Goal: Complete application form: Complete application form

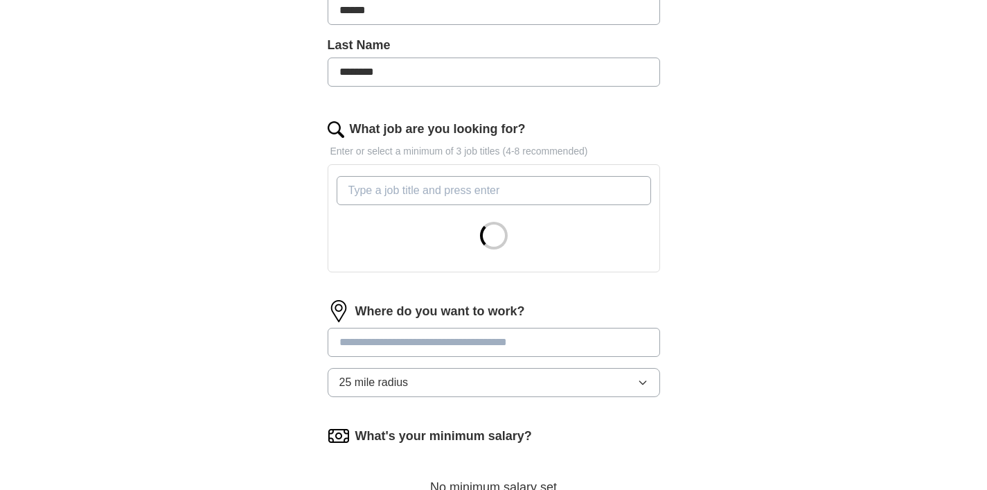
scroll to position [359, 0]
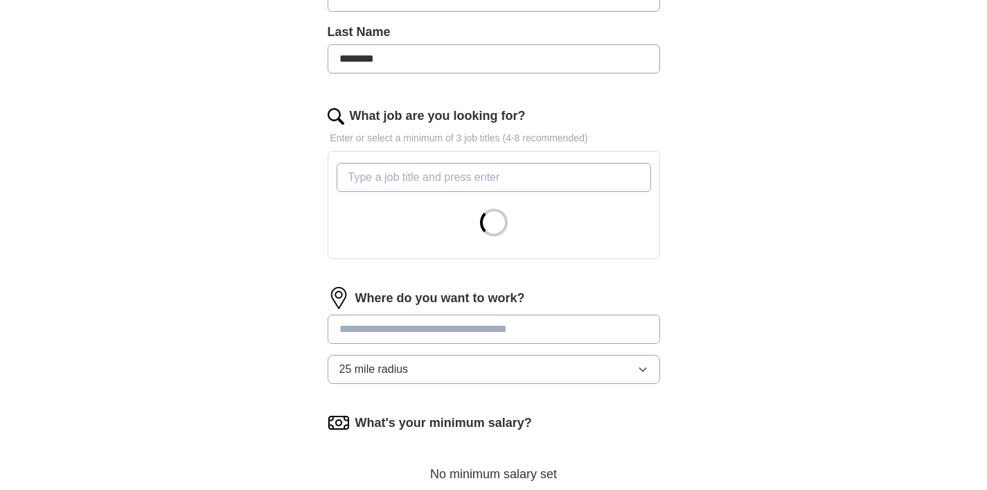
click at [404, 166] on input "What job are you looking for?" at bounding box center [494, 177] width 314 height 29
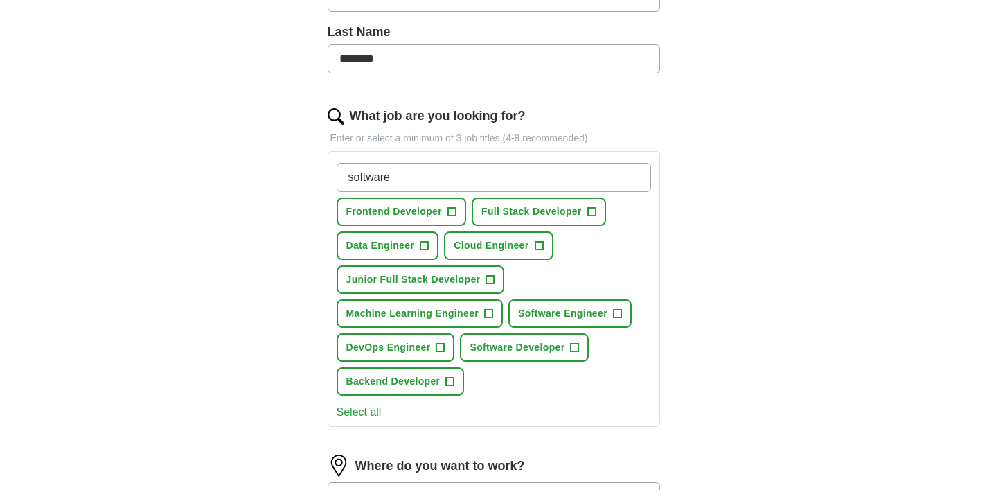
type input "software"
click at [445, 204] on button "Frontend Developer +" at bounding box center [402, 211] width 130 height 28
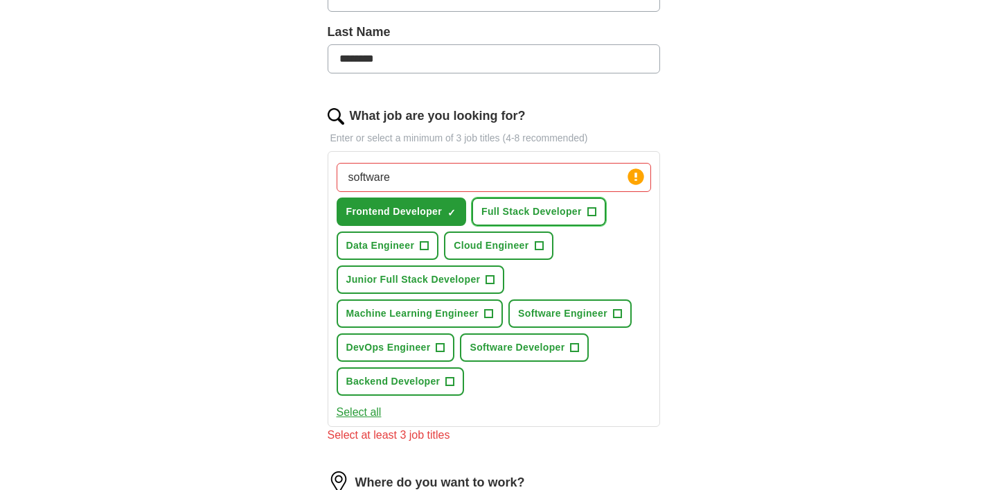
click at [517, 208] on span "Full Stack Developer" at bounding box center [531, 211] width 100 height 15
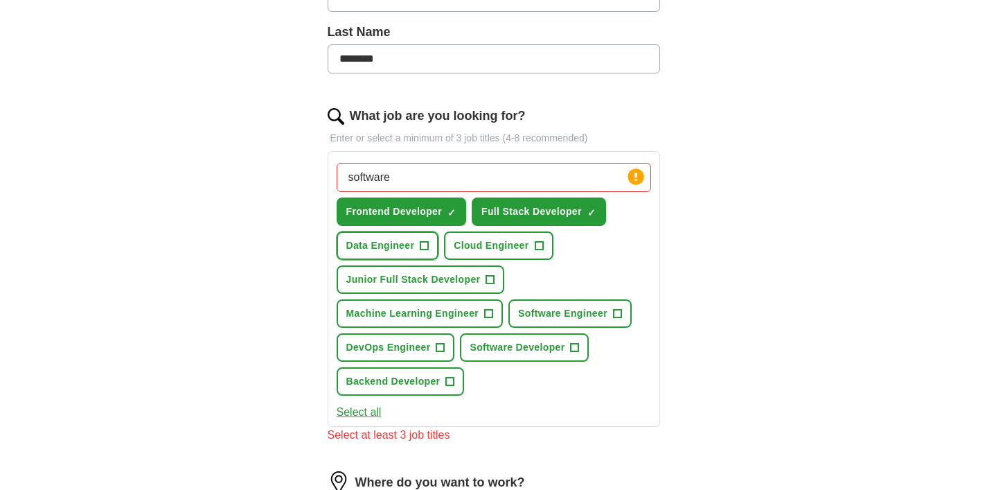
drag, startPoint x: 390, startPoint y: 236, endPoint x: 411, endPoint y: 236, distance: 21.5
click at [390, 236] on button "Data Engineer +" at bounding box center [388, 245] width 102 height 28
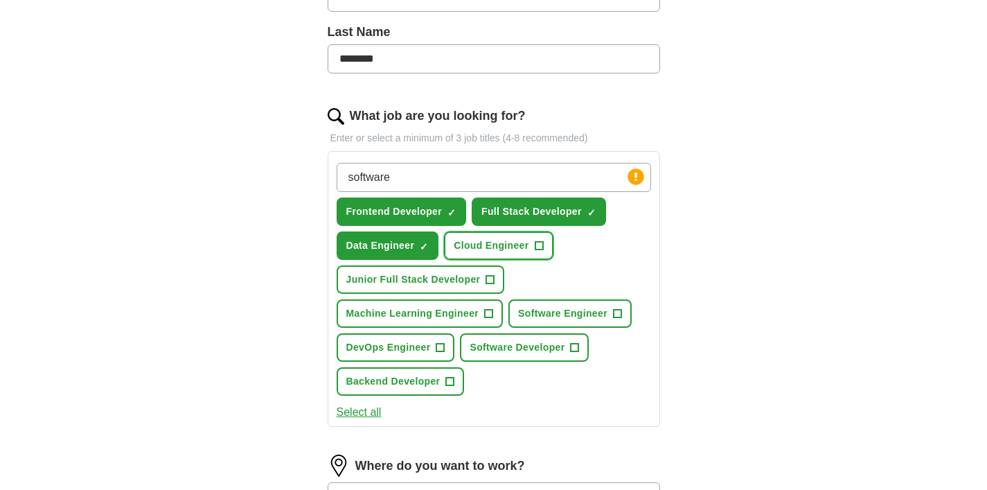
click at [465, 240] on span "Cloud Engineer" at bounding box center [491, 245] width 75 height 15
click at [440, 282] on span "Junior Full Stack Developer" at bounding box center [413, 279] width 134 height 15
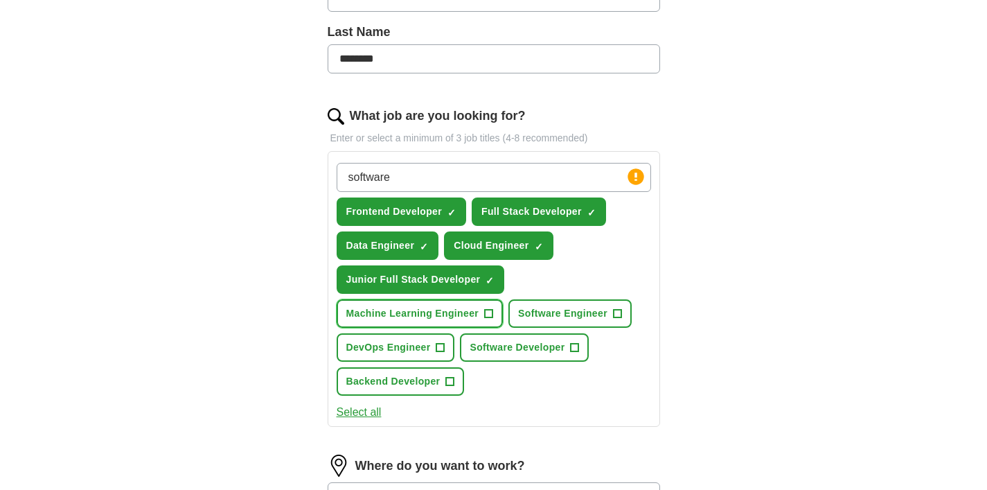
click at [441, 314] on span "Machine Learning Engineer" at bounding box center [412, 313] width 133 height 15
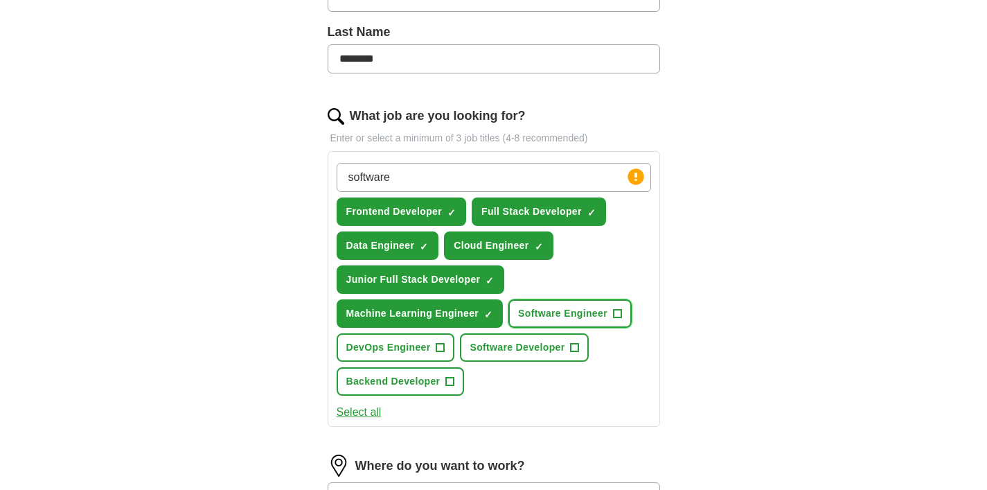
click at [524, 312] on span "Software Engineer" at bounding box center [562, 313] width 89 height 15
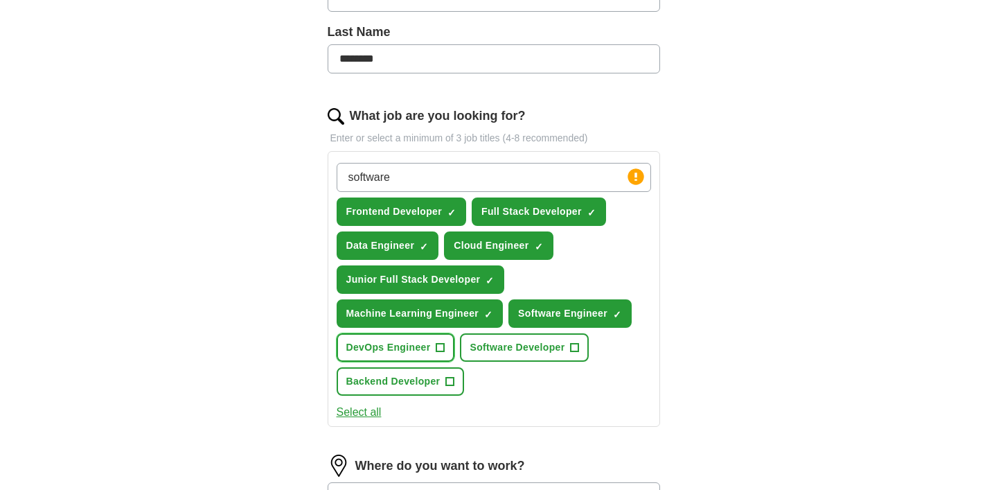
click at [413, 352] on span "DevOps Engineer" at bounding box center [388, 347] width 84 height 15
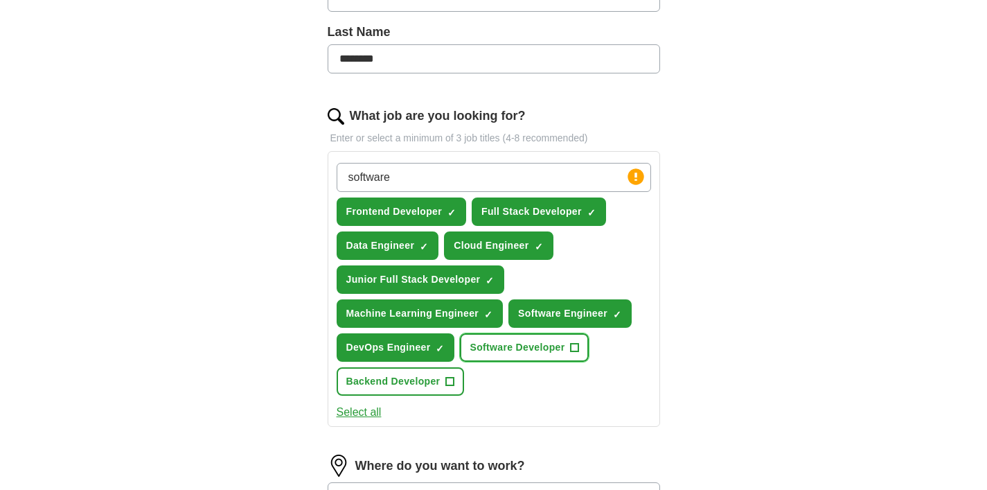
click at [507, 352] on span "Software Developer" at bounding box center [516, 347] width 95 height 15
click at [416, 377] on span "Backend Developer" at bounding box center [393, 381] width 94 height 15
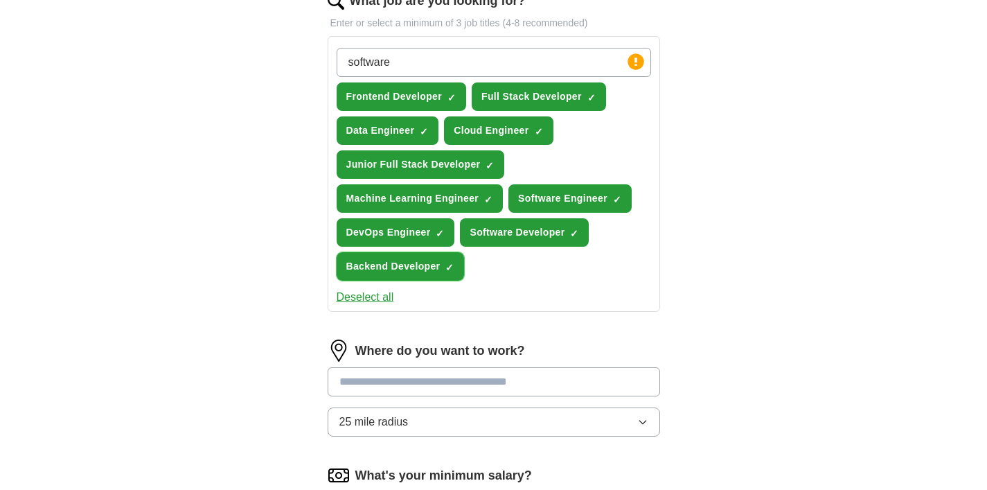
scroll to position [481, 0]
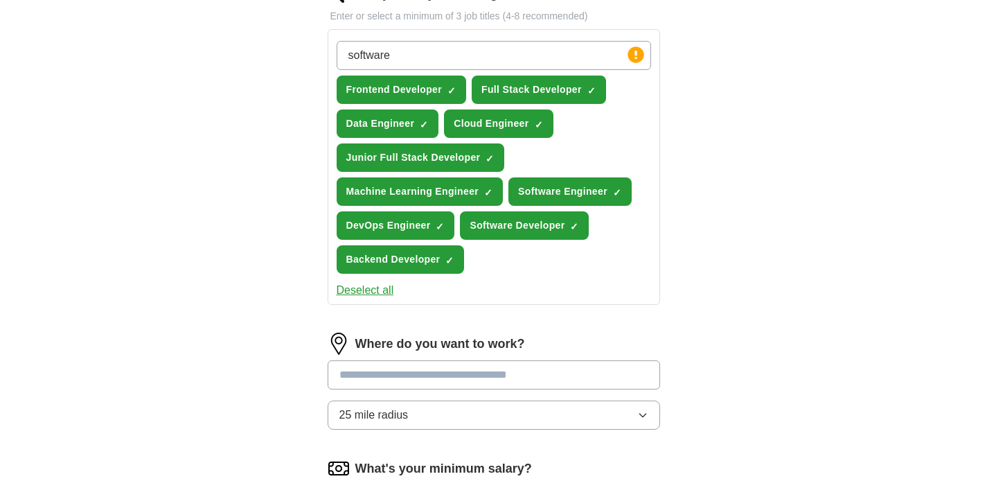
click at [614, 336] on div "Where do you want to work?" at bounding box center [494, 343] width 332 height 22
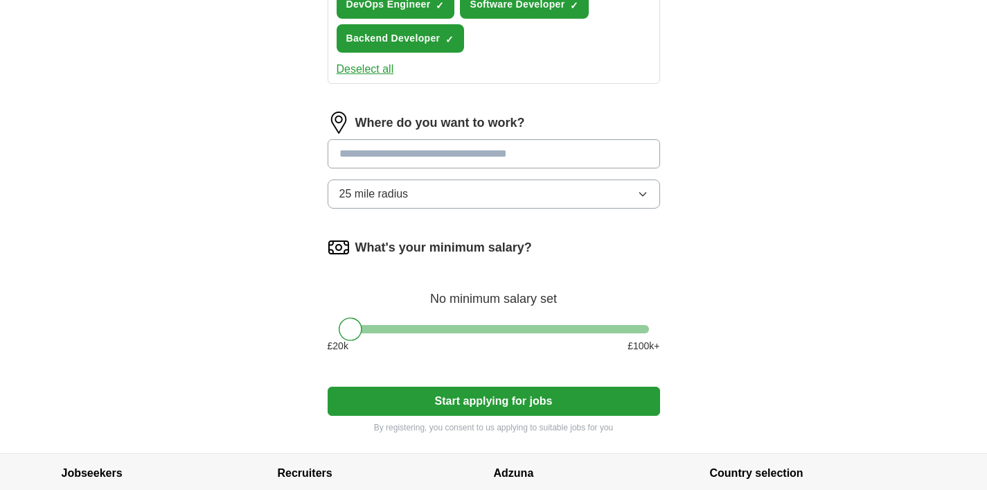
scroll to position [703, 0]
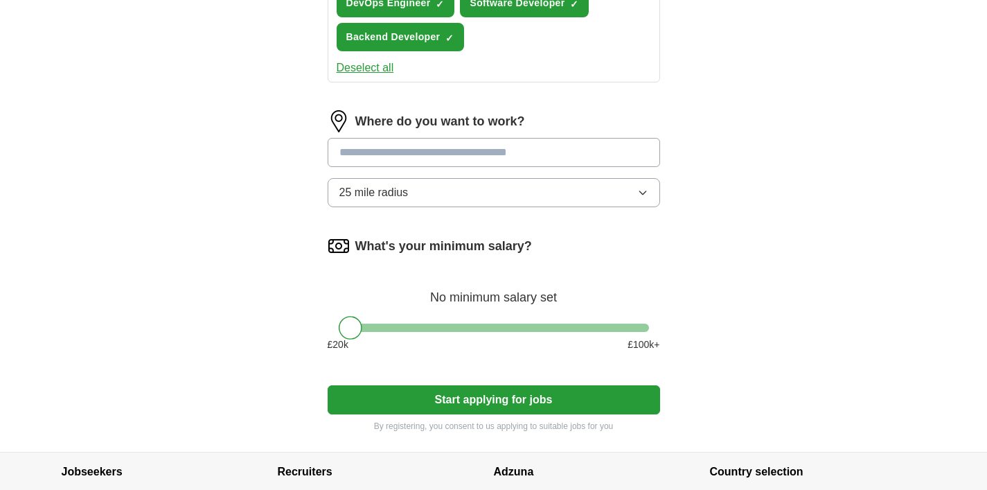
click at [548, 397] on button "Start applying for jobs" at bounding box center [494, 399] width 332 height 29
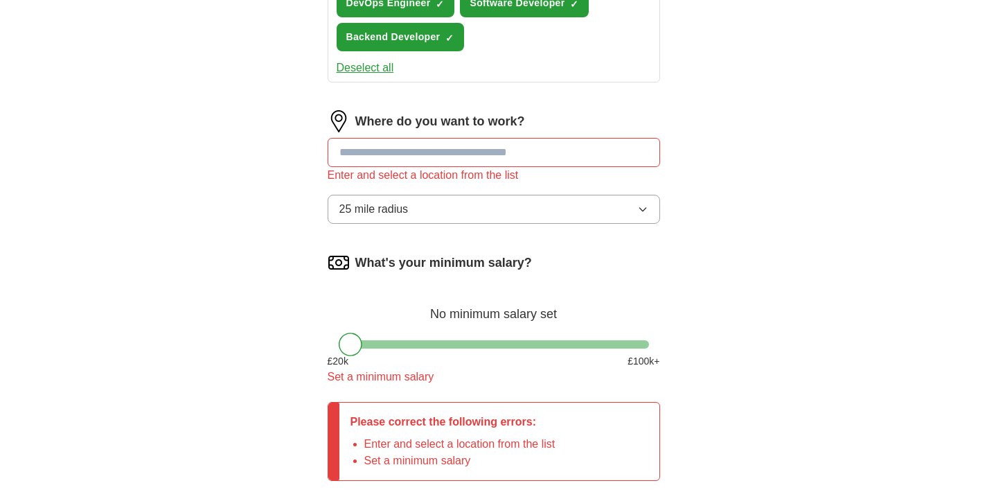
click at [542, 147] on input "text" at bounding box center [494, 152] width 332 height 29
type input "*"
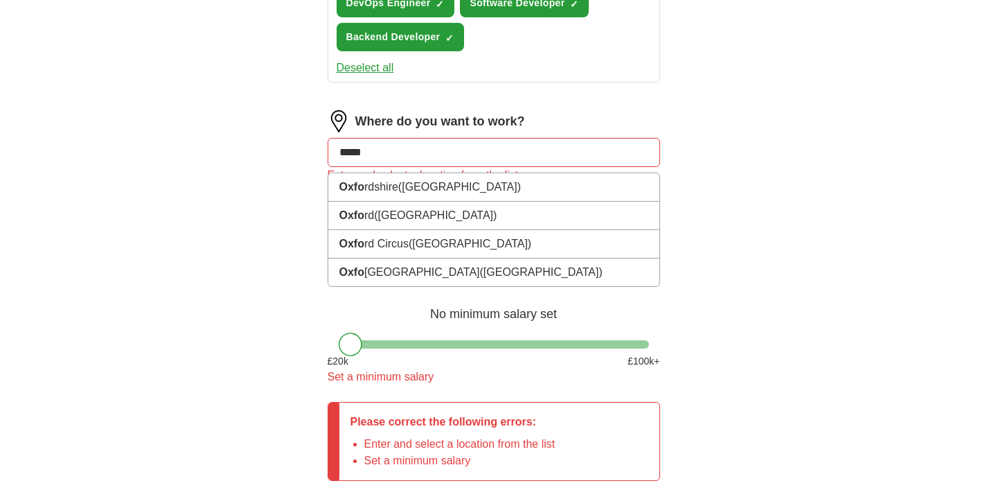
type input "******"
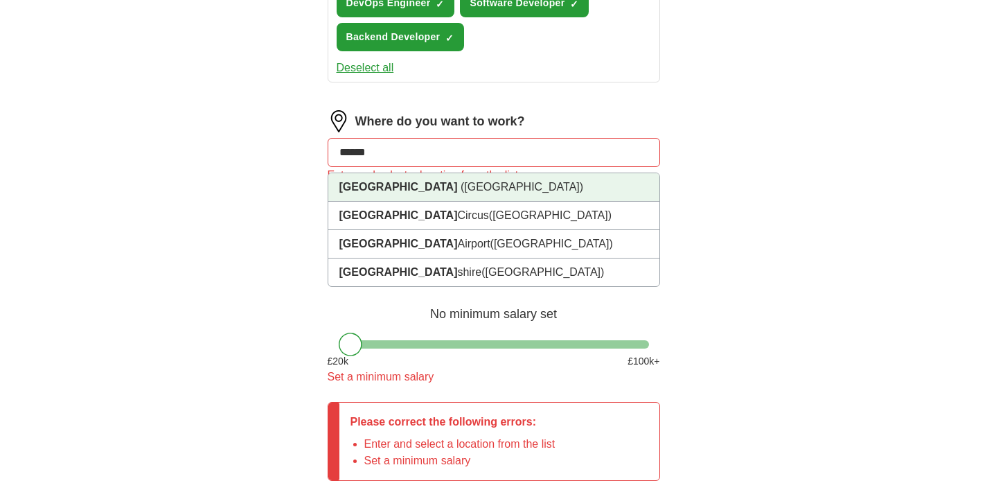
click at [537, 182] on li "[GEOGRAPHIC_DATA] ([GEOGRAPHIC_DATA])" at bounding box center [493, 187] width 331 height 28
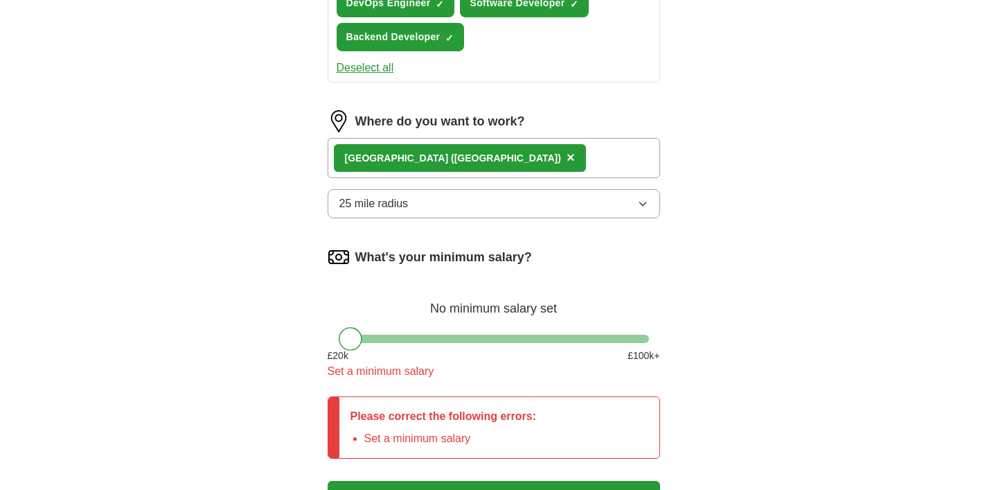
click at [537, 154] on div "[GEOGRAPHIC_DATA] ([GEOGRAPHIC_DATA]) ×" at bounding box center [494, 158] width 332 height 40
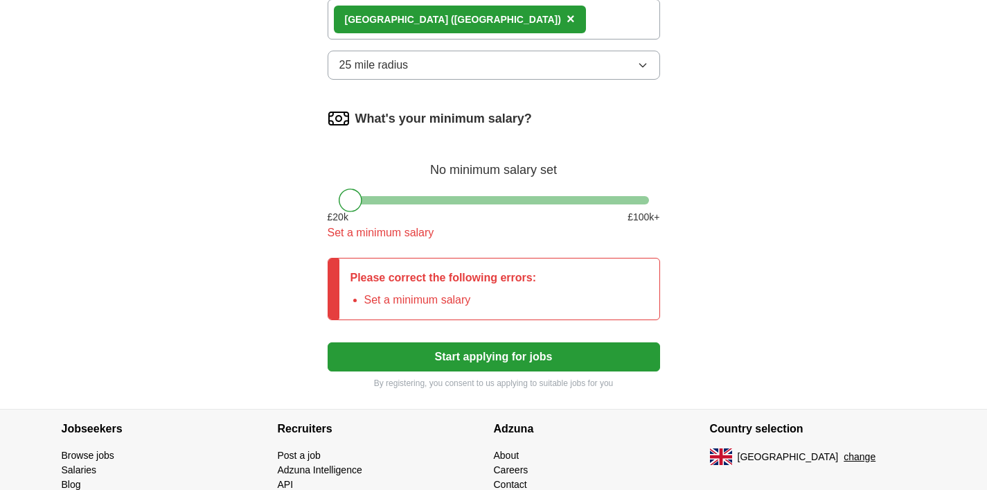
scroll to position [845, 0]
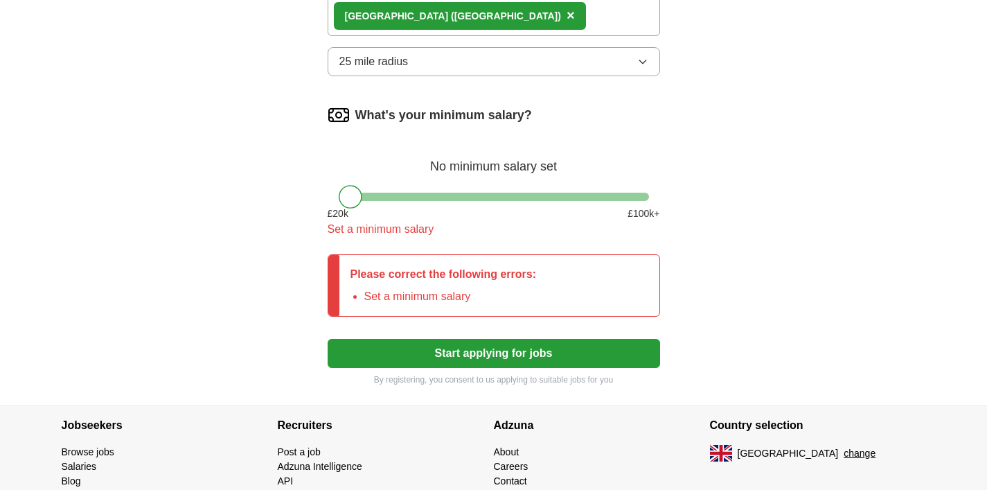
click at [460, 78] on div "Where do you want to work? [GEOGRAPHIC_DATA] ([GEOGRAPHIC_DATA]) × 25 mile radi…" at bounding box center [494, 27] width 332 height 119
click at [463, 62] on button "25 mile radius" at bounding box center [494, 61] width 332 height 29
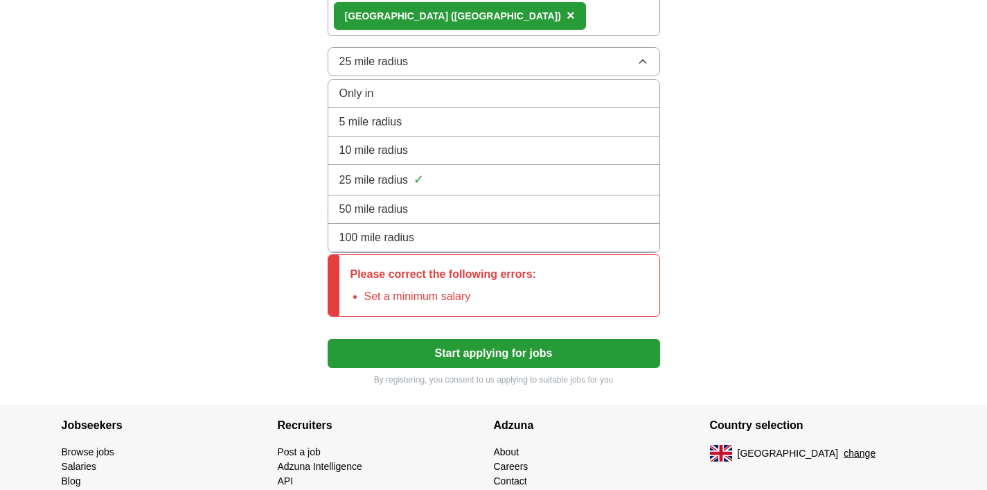
click at [418, 209] on div "50 mile radius" at bounding box center [493, 209] width 309 height 17
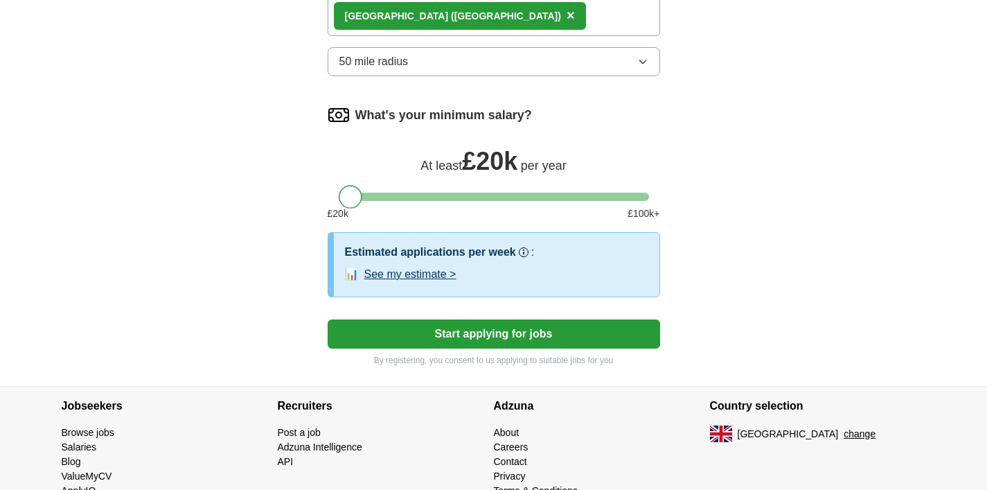
drag, startPoint x: 357, startPoint y: 202, endPoint x: 343, endPoint y: 213, distance: 17.7
click at [343, 213] on div "What's your minimum salary? At least £ 20k per year £ 20 k £ 100 k+" at bounding box center [494, 168] width 332 height 128
click at [357, 200] on div at bounding box center [351, 197] width 24 height 24
click at [375, 328] on button "Start applying for jobs" at bounding box center [494, 333] width 332 height 29
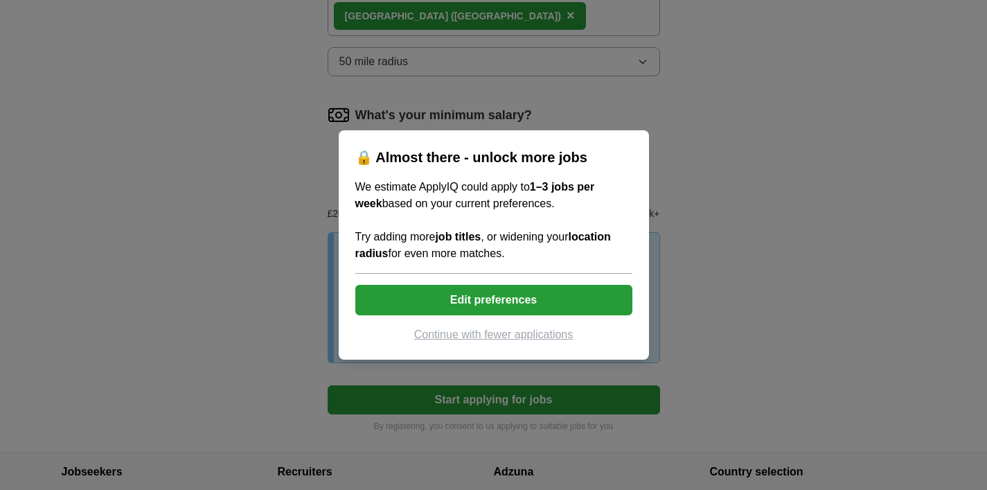
click at [474, 338] on button "Continue with fewer applications" at bounding box center [493, 334] width 277 height 17
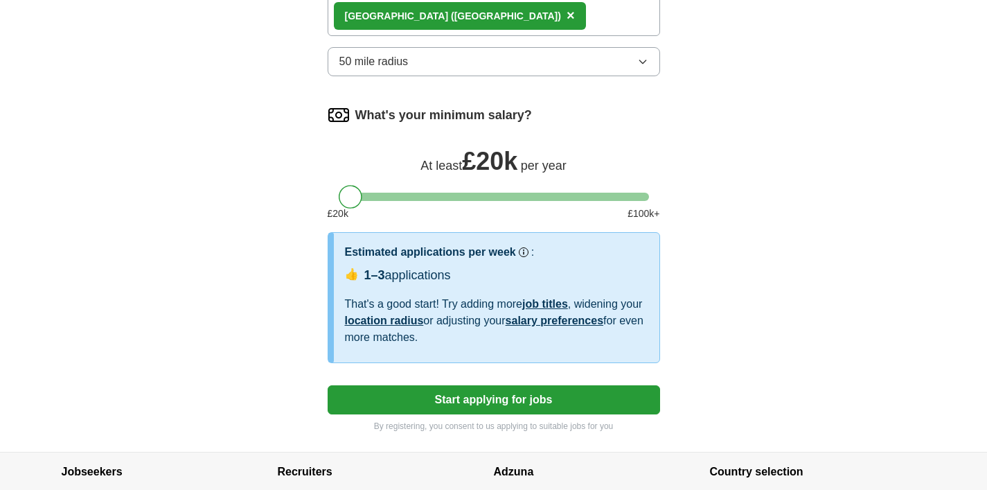
select select "**"
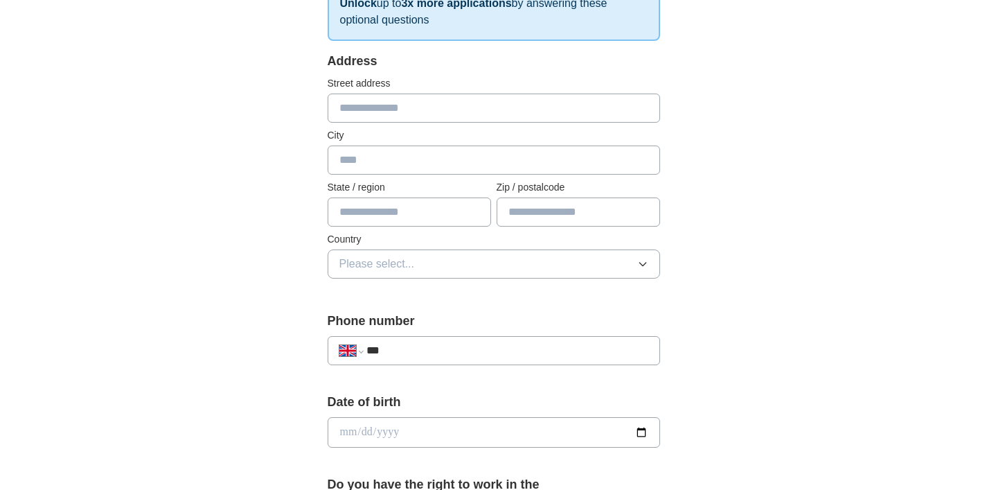
scroll to position [10, 0]
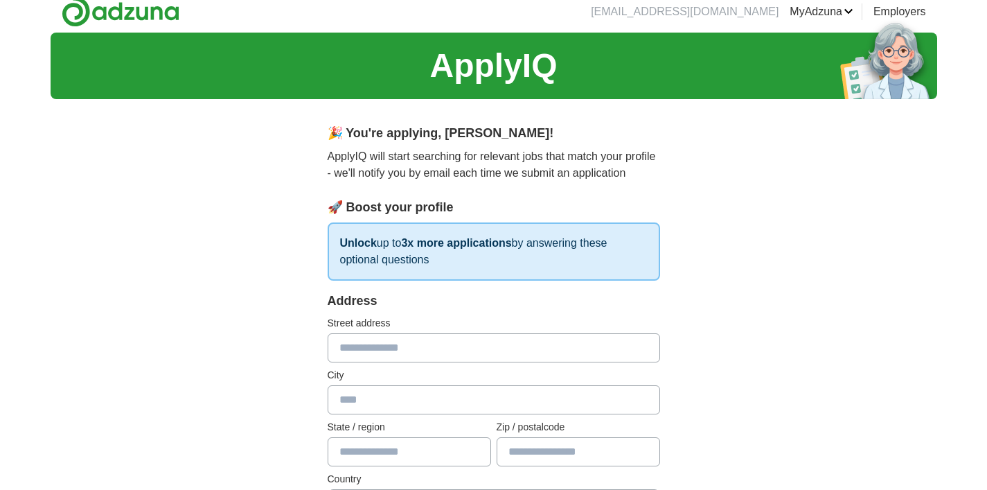
click at [379, 345] on input "text" at bounding box center [494, 347] width 332 height 29
type input "**********"
type input "********"
type input "**********"
type input "********"
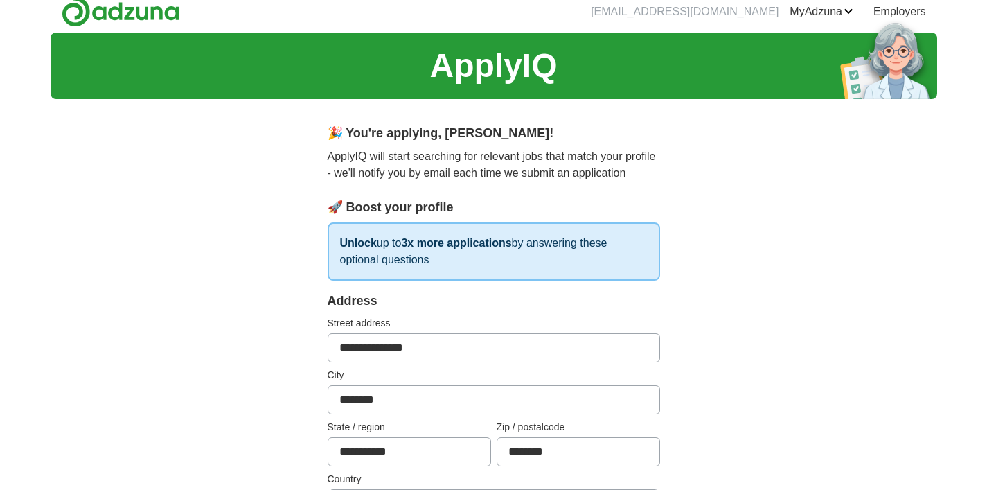
scroll to position [256, 0]
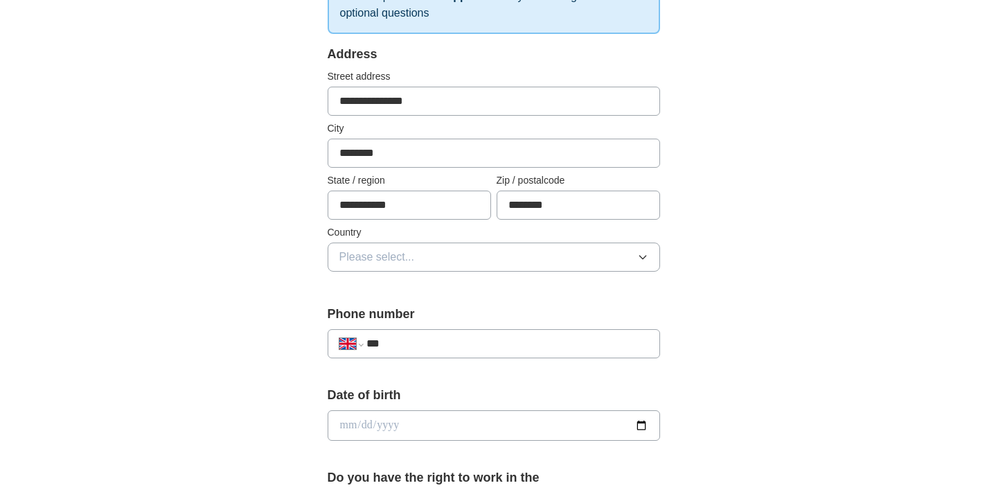
click at [411, 260] on span "Please select..." at bounding box center [376, 257] width 75 height 17
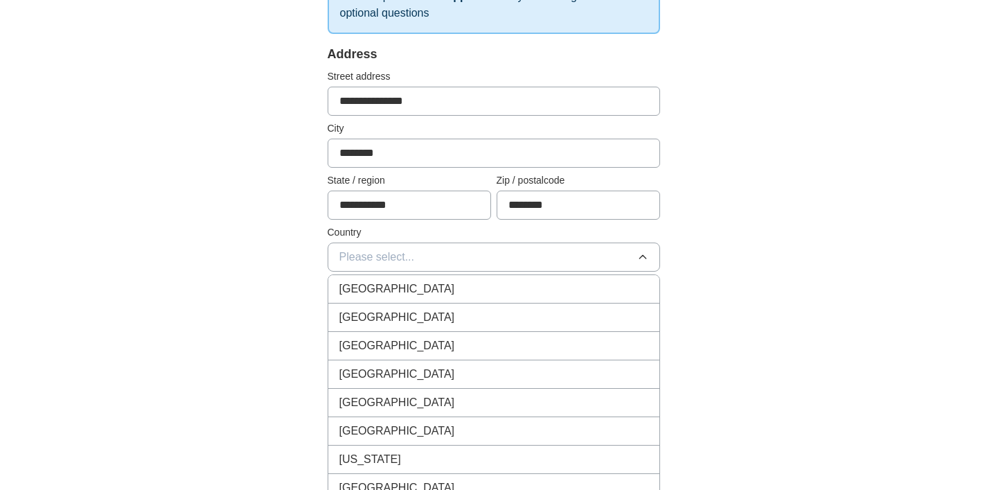
click at [405, 290] on span "[GEOGRAPHIC_DATA]" at bounding box center [397, 288] width 116 height 17
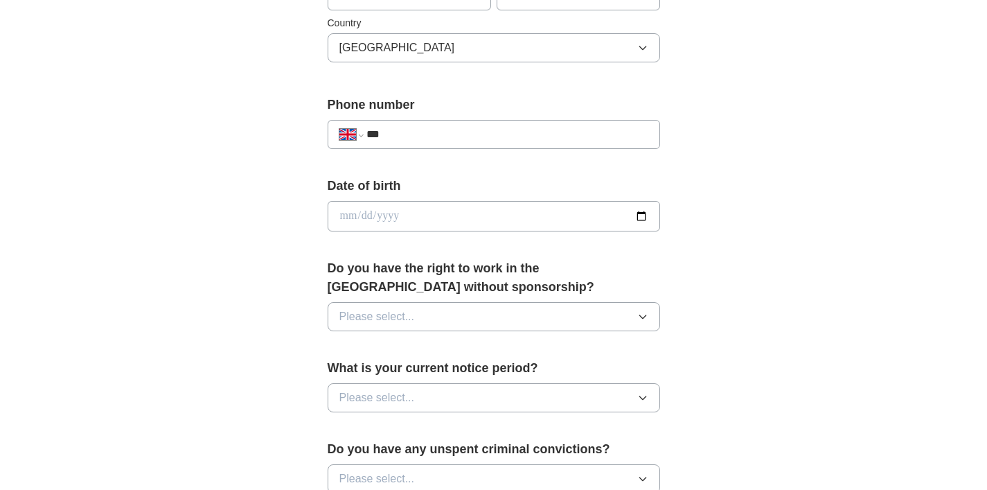
scroll to position [490, 0]
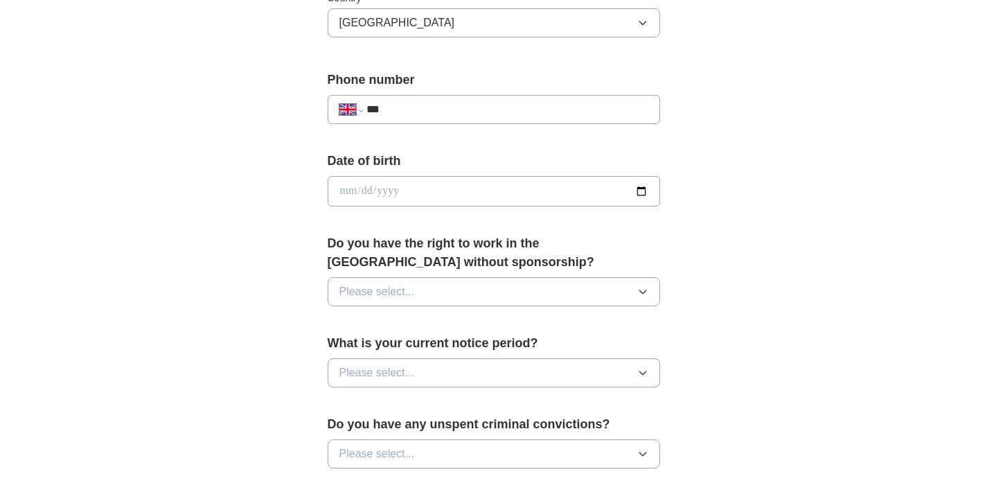
click at [641, 192] on input "date" at bounding box center [494, 191] width 332 height 30
type input "**********"
click at [386, 280] on button "Please select..." at bounding box center [494, 291] width 332 height 29
click at [368, 359] on div "No" at bounding box center [493, 351] width 309 height 17
click at [368, 375] on span "Please select..." at bounding box center [376, 372] width 75 height 17
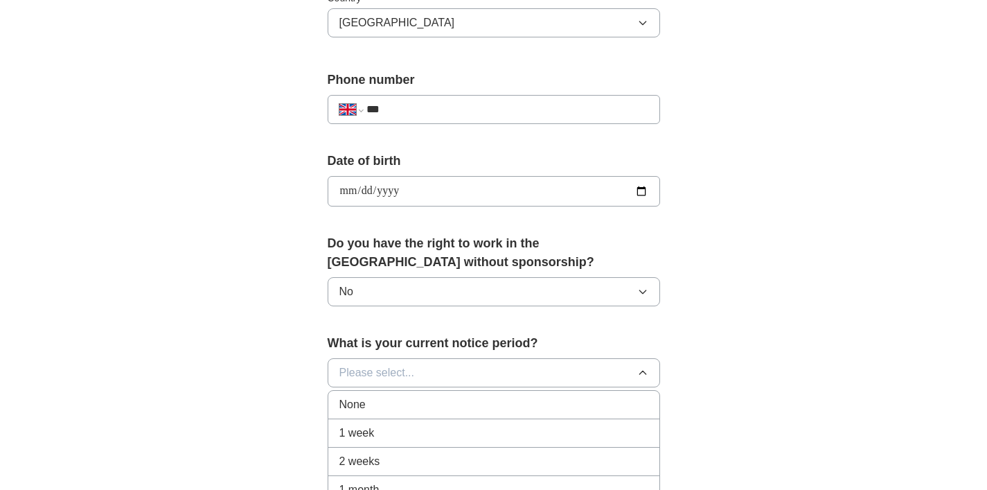
scroll to position [552, 0]
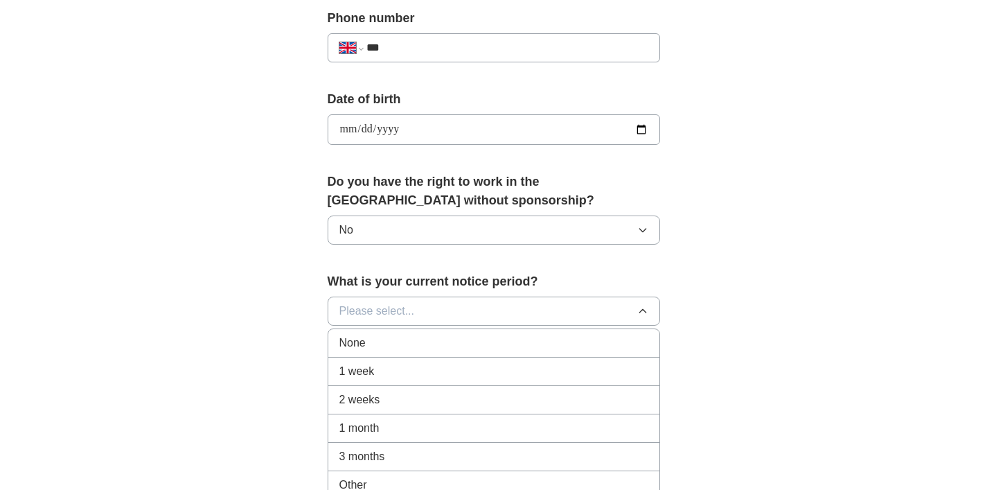
click at [375, 342] on div "None" at bounding box center [493, 342] width 309 height 17
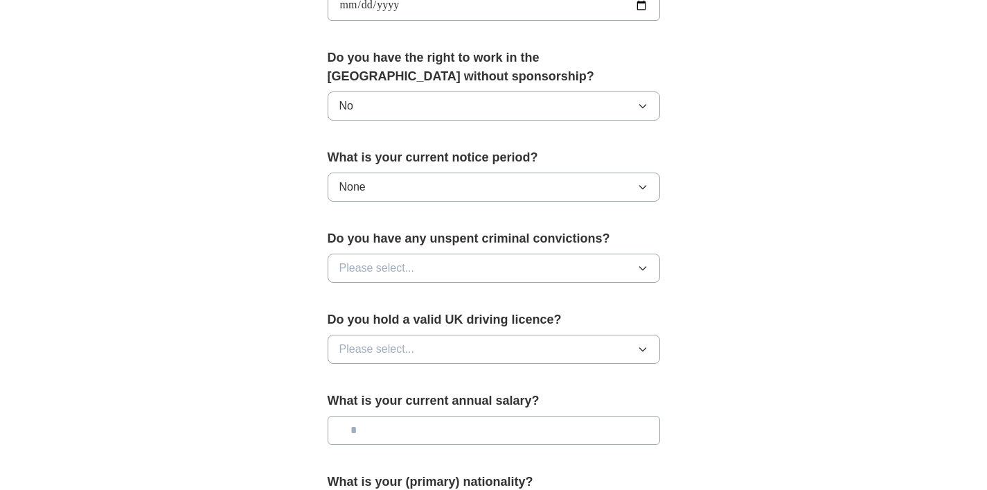
scroll to position [679, 0]
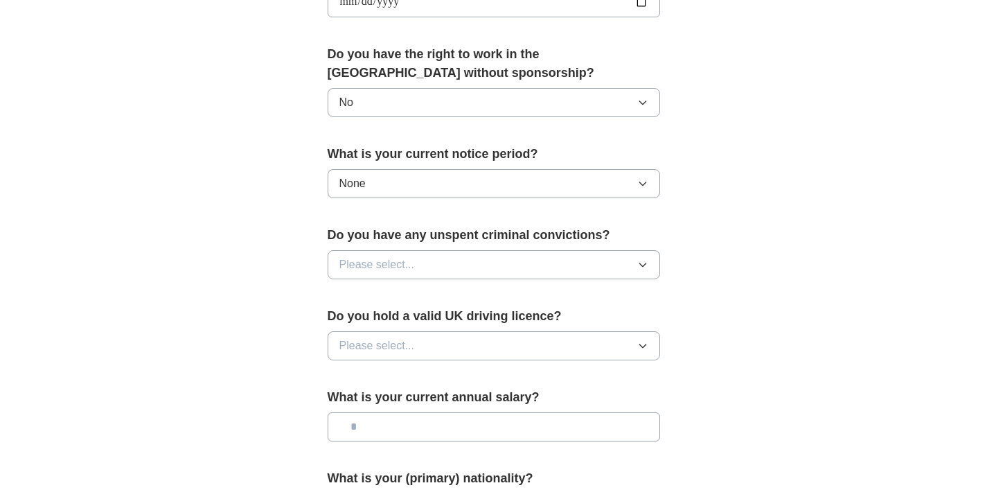
click at [408, 265] on span "Please select..." at bounding box center [376, 264] width 75 height 17
drag, startPoint x: 380, startPoint y: 341, endPoint x: 380, endPoint y: 330, distance: 11.1
click at [380, 336] on button "Please select..." at bounding box center [494, 345] width 332 height 29
click at [402, 268] on span "Please select..." at bounding box center [376, 264] width 75 height 17
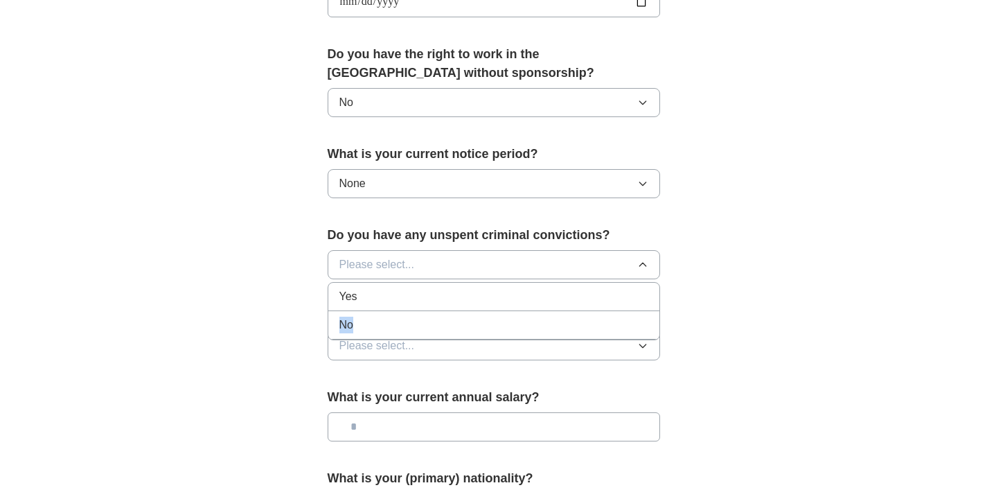
drag, startPoint x: 388, startPoint y: 307, endPoint x: 384, endPoint y: 325, distance: 18.5
click at [384, 325] on ul "Yes No" at bounding box center [494, 311] width 332 height 58
click at [384, 325] on div "No" at bounding box center [493, 324] width 309 height 17
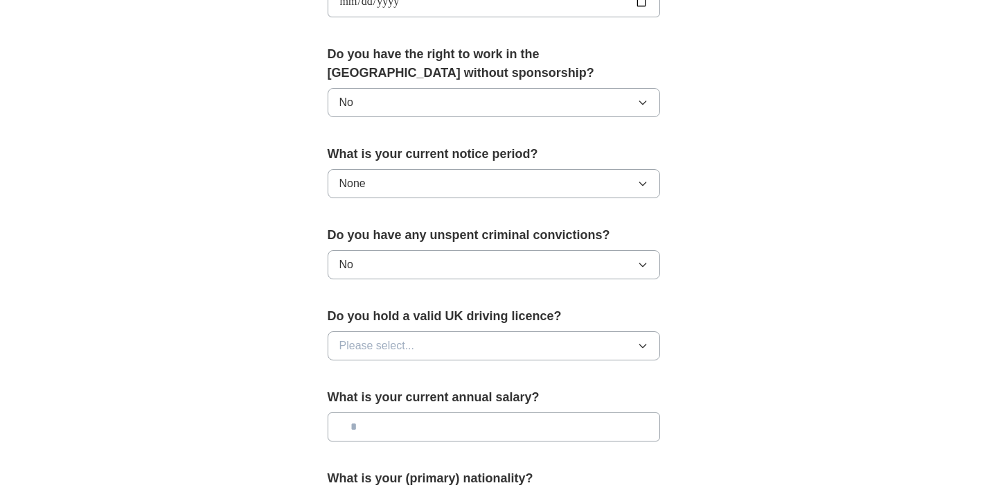
click at [384, 353] on span "Please select..." at bounding box center [376, 345] width 75 height 17
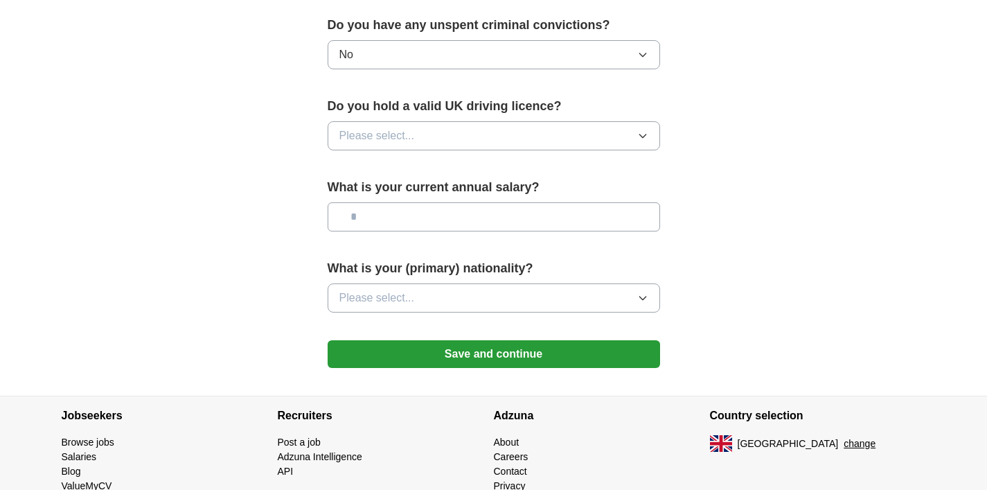
scroll to position [892, 0]
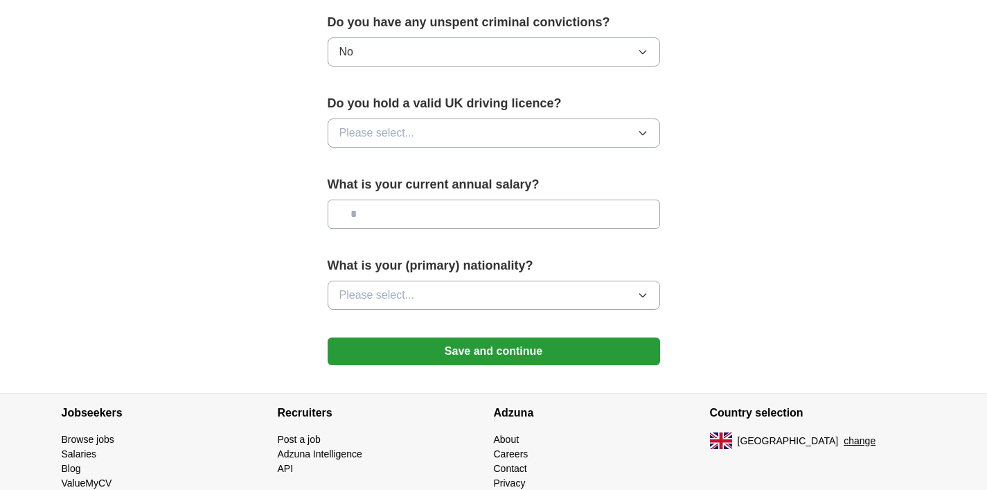
click at [403, 296] on span "Please select..." at bounding box center [376, 295] width 75 height 17
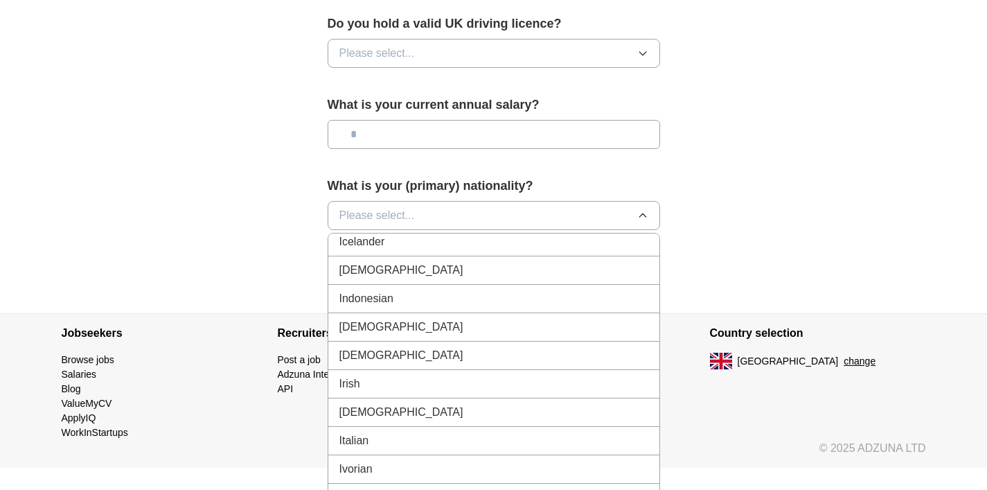
scroll to position [2226, 0]
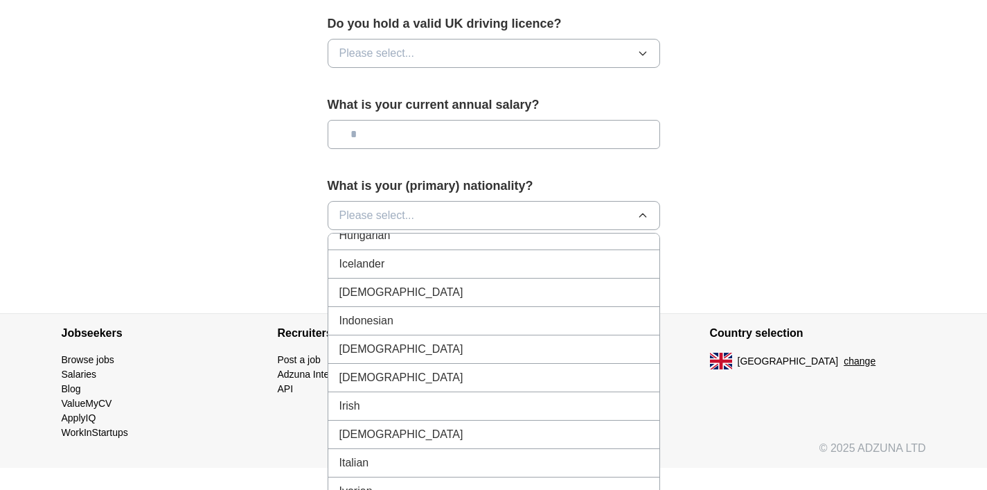
click at [474, 289] on div "[DEMOGRAPHIC_DATA]" at bounding box center [493, 292] width 309 height 17
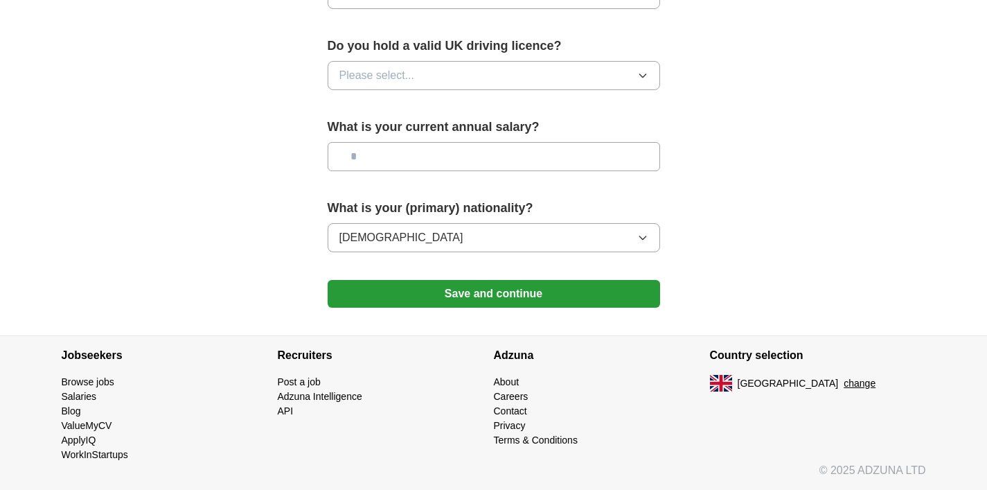
scroll to position [949, 0]
click at [480, 286] on button "Save and continue" at bounding box center [494, 294] width 332 height 28
